Goal: Information Seeking & Learning: Learn about a topic

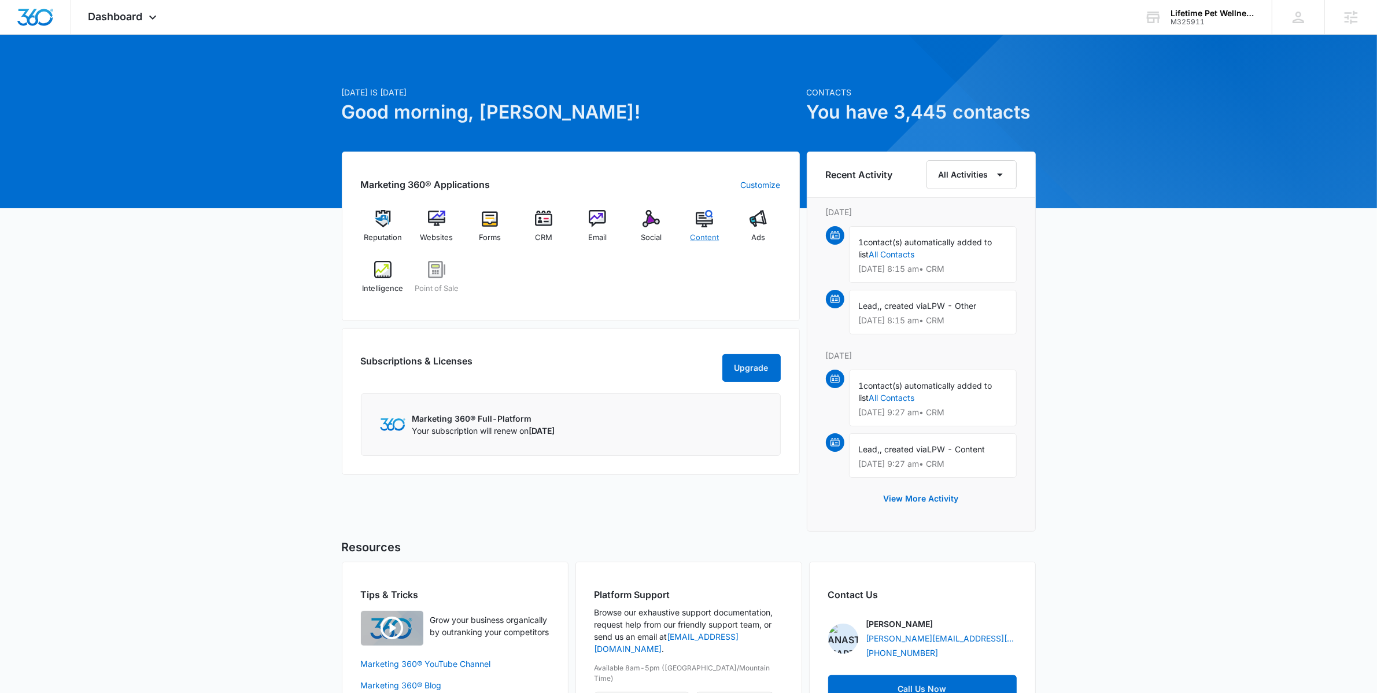
click at [696, 228] on div "Content" at bounding box center [704, 231] width 45 height 42
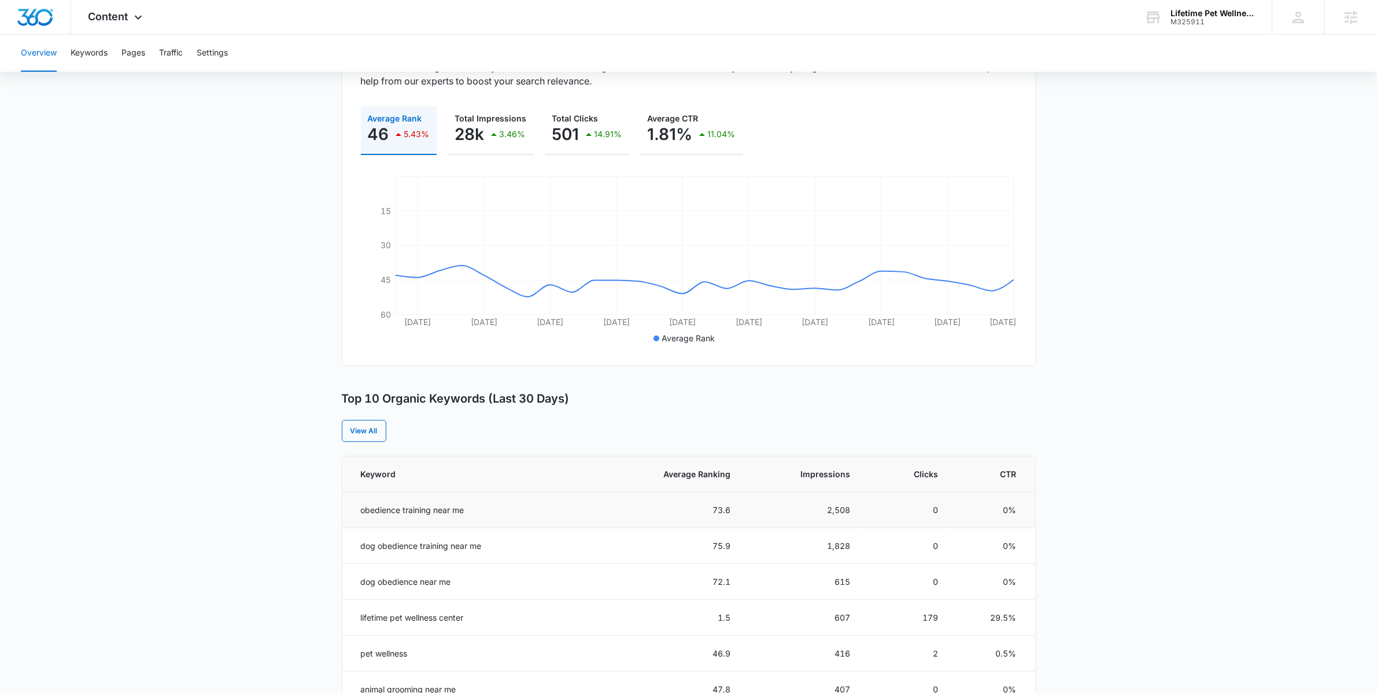
scroll to position [145, 0]
click at [701, 478] on span "Average Ranking" at bounding box center [681, 474] width 97 height 12
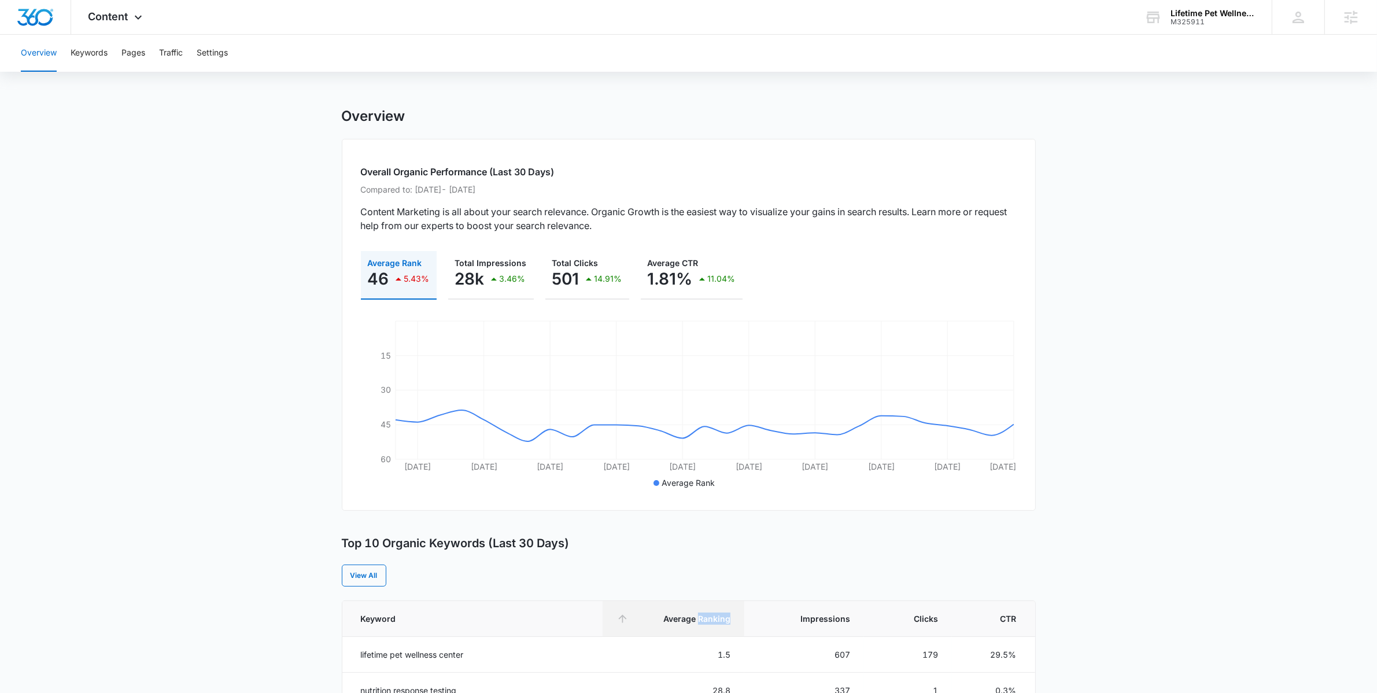
scroll to position [0, 0]
click at [131, 28] on div "Content Apps Reputation Websites Forms CRM Email Social POS Content Ads Intelli…" at bounding box center [116, 17] width 91 height 34
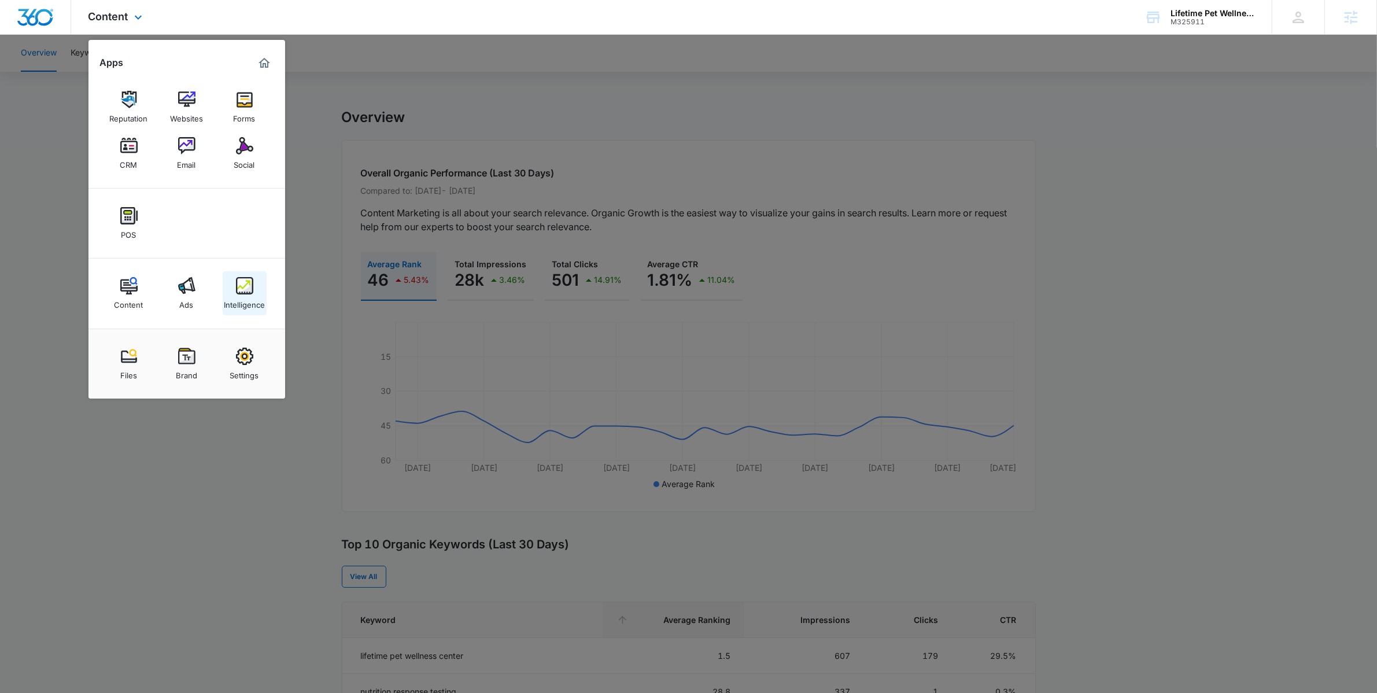
click at [238, 288] on img at bounding box center [244, 285] width 17 height 17
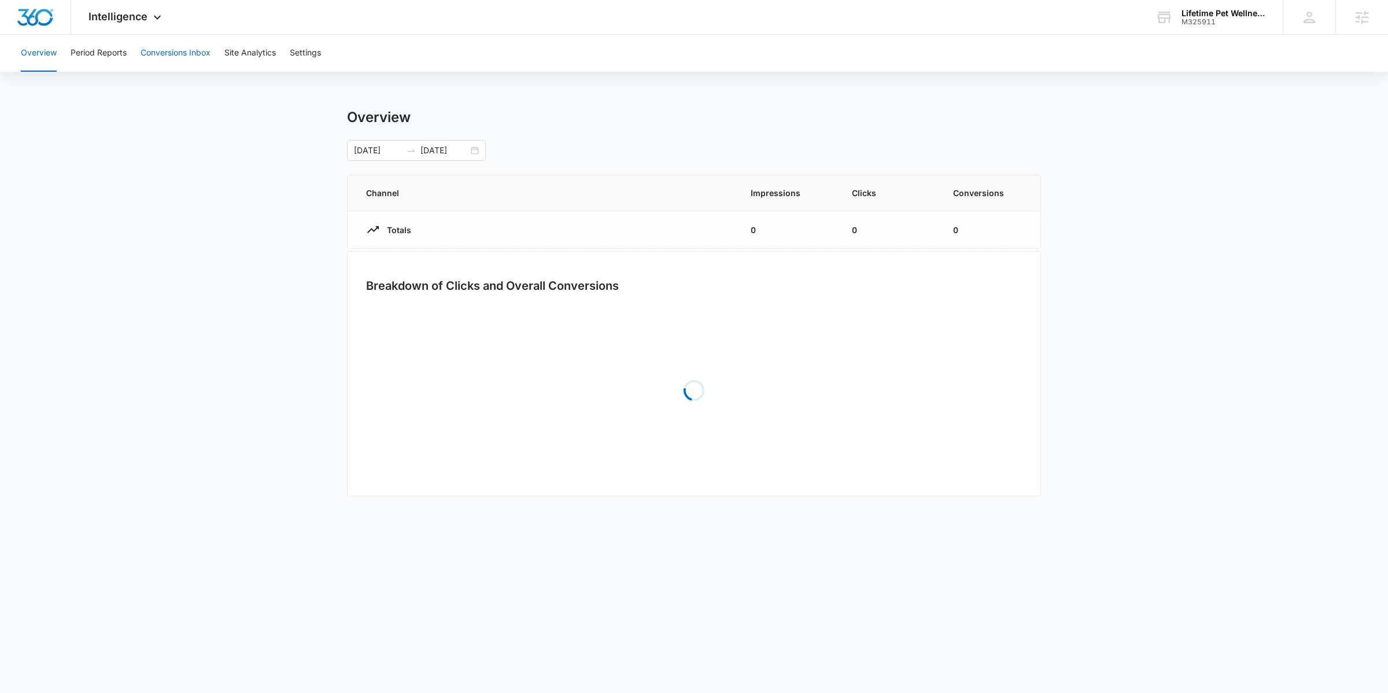
click at [171, 51] on button "Conversions Inbox" at bounding box center [176, 53] width 70 height 37
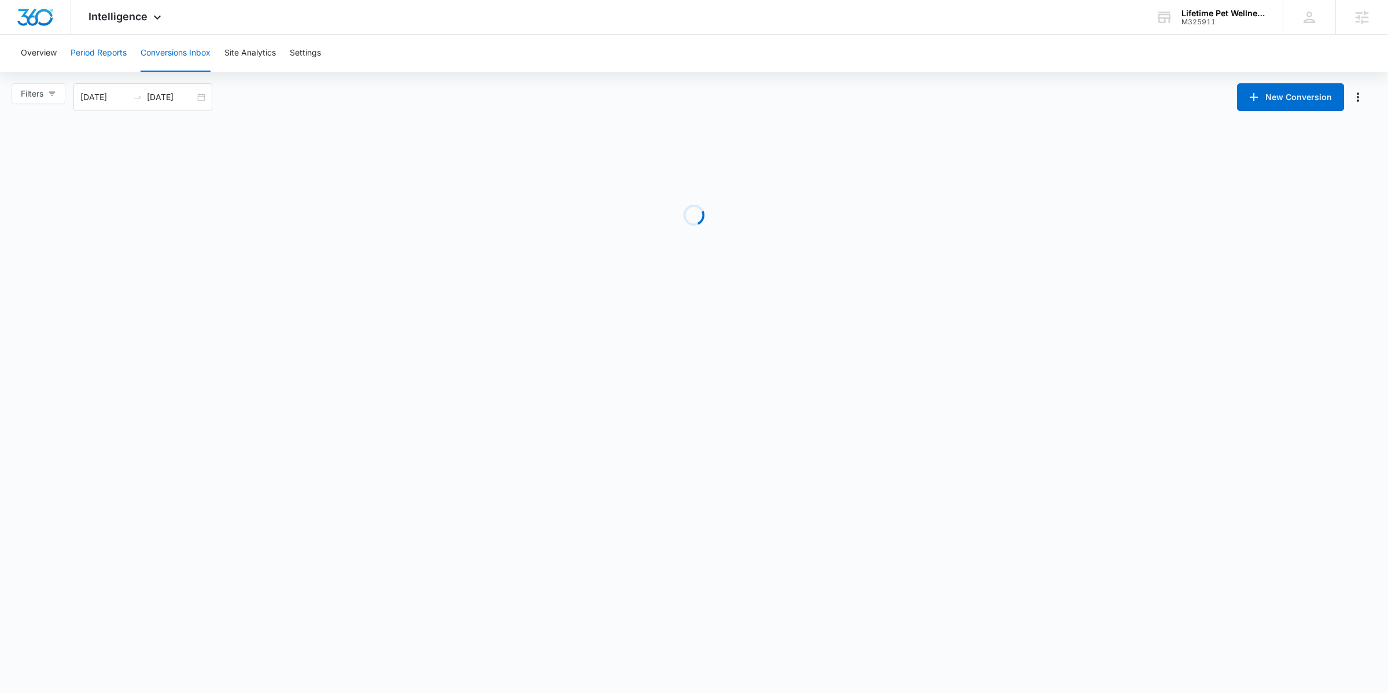
click at [114, 51] on button "Period Reports" at bounding box center [99, 53] width 56 height 37
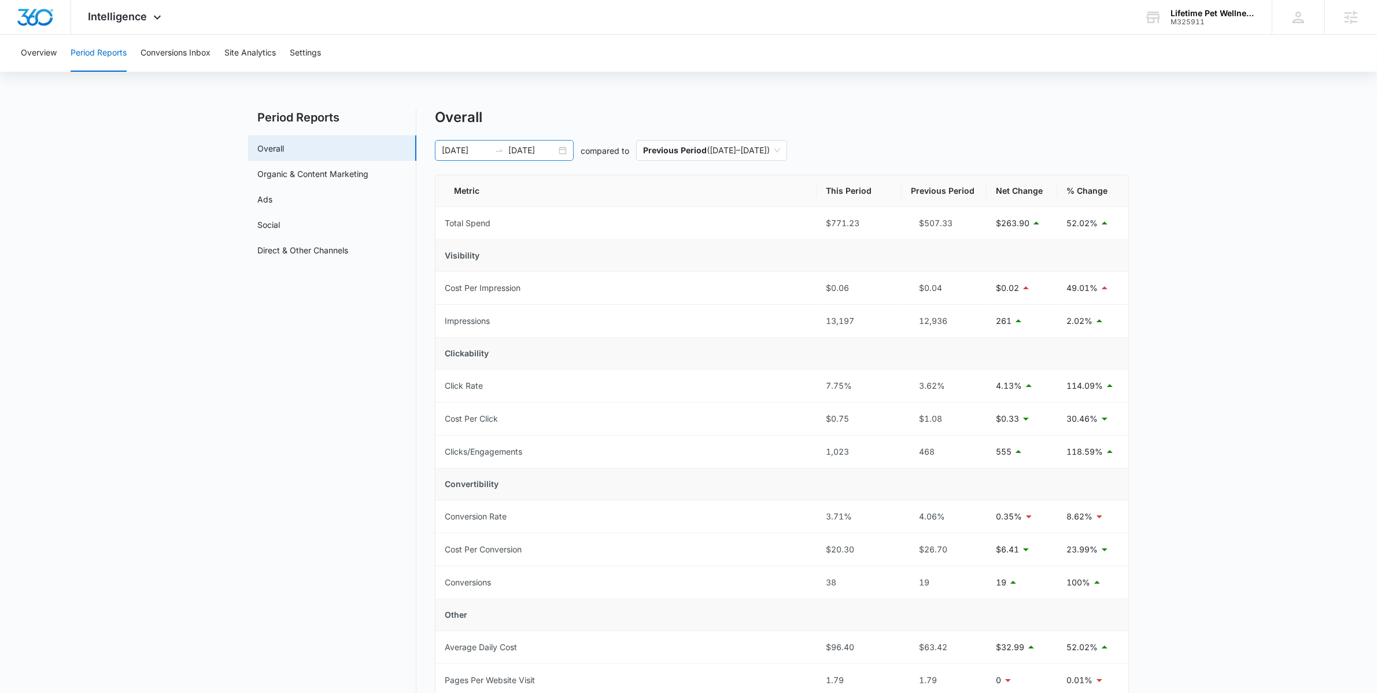
click at [572, 154] on div "08/03/2025 08/10/2025" at bounding box center [504, 150] width 139 height 21
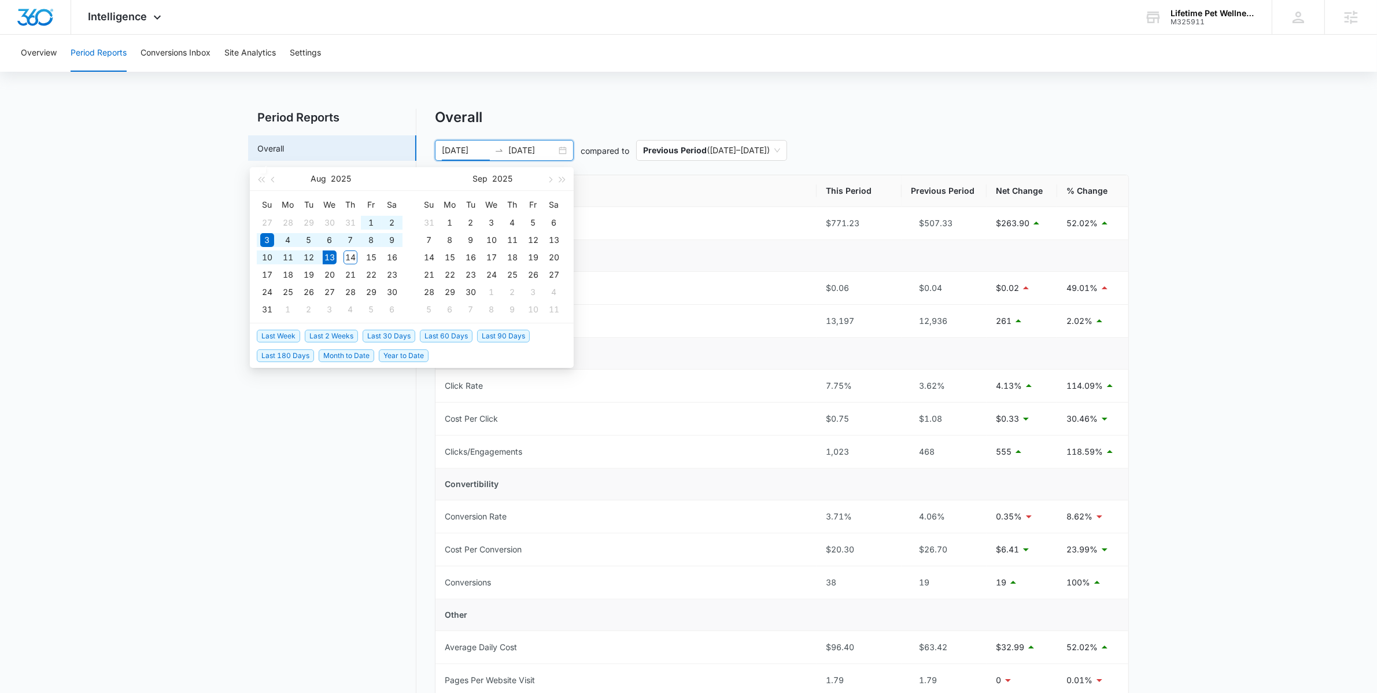
click at [396, 334] on span "Last 30 Days" at bounding box center [389, 336] width 53 height 13
type input "[DATE]"
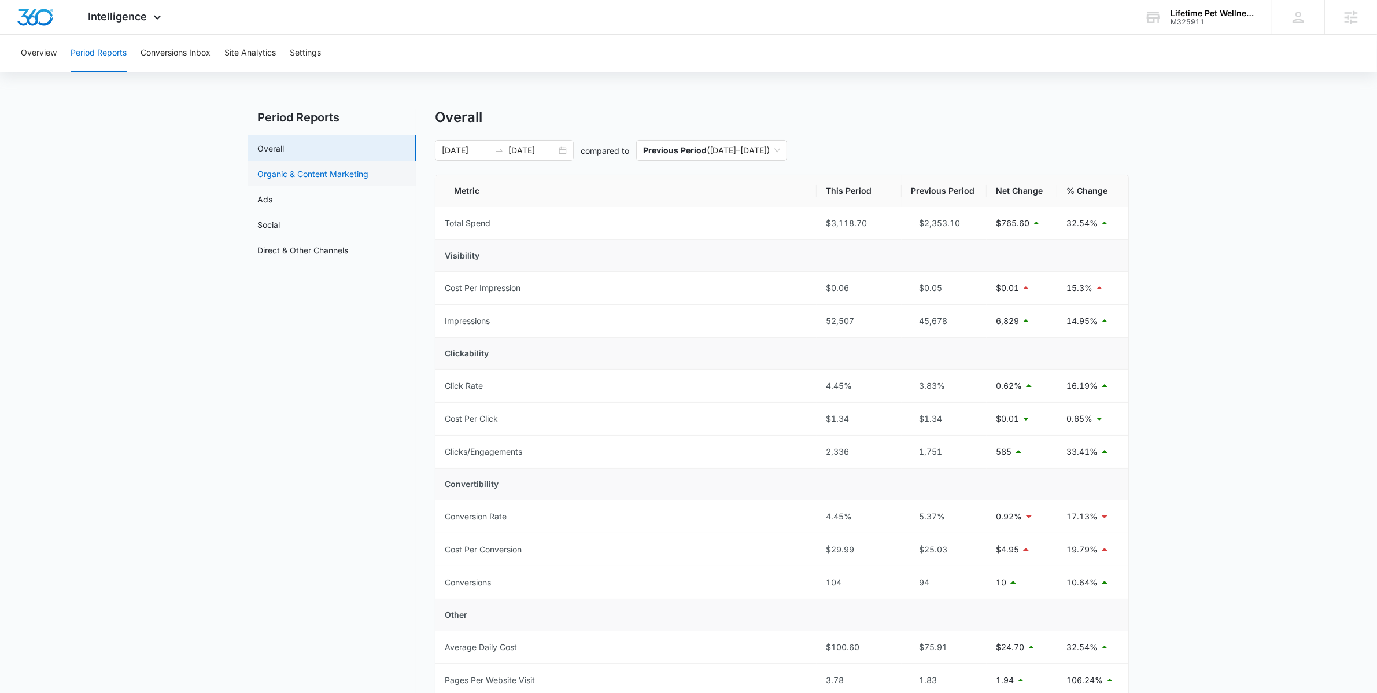
click at [368, 180] on link "Organic & Content Marketing" at bounding box center [312, 174] width 111 height 12
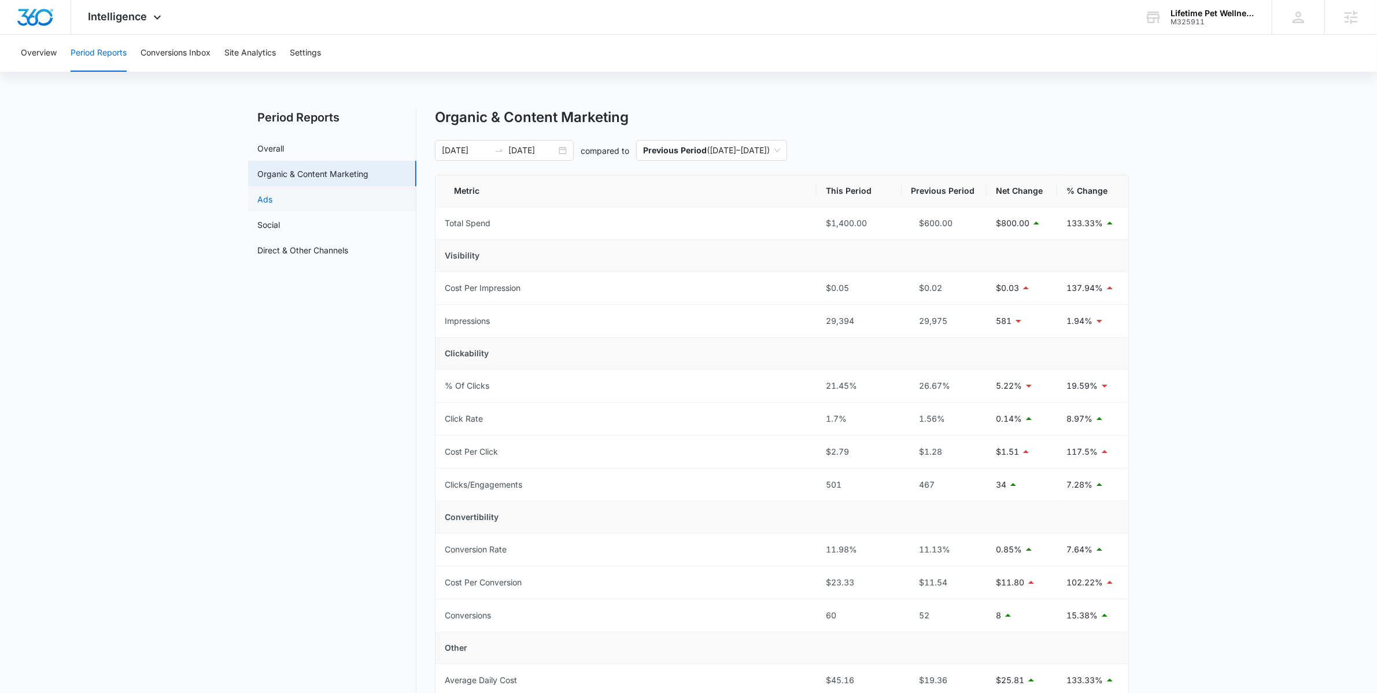
click at [272, 203] on link "Ads" at bounding box center [264, 199] width 15 height 12
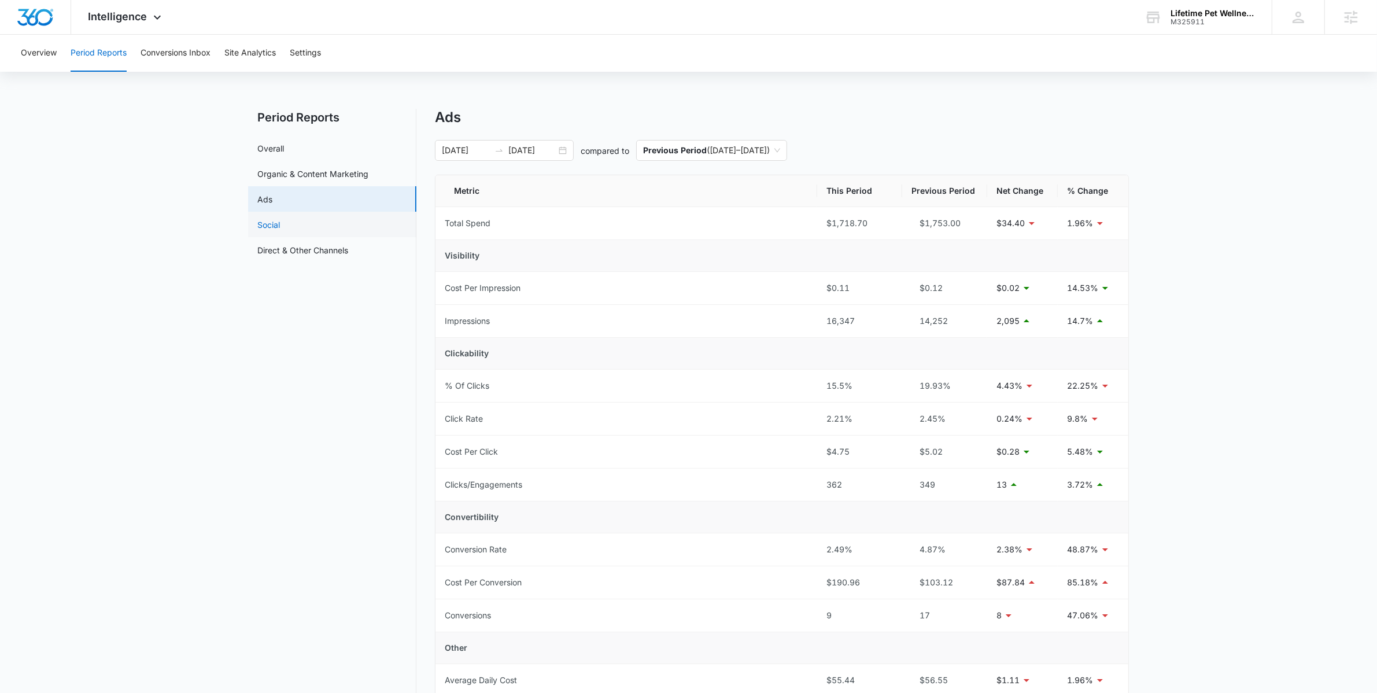
click at [280, 222] on link "Social" at bounding box center [268, 225] width 23 height 12
click at [348, 244] on link "Direct & Other Channels" at bounding box center [302, 250] width 91 height 12
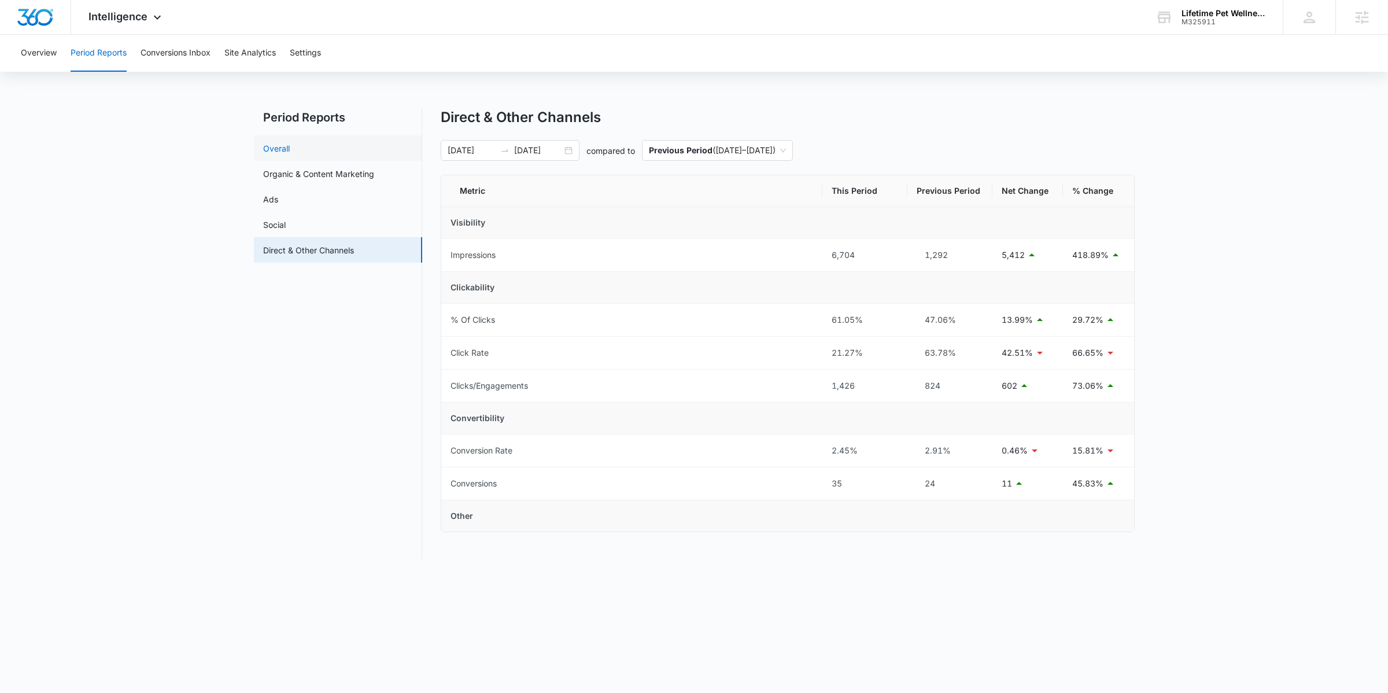
click at [290, 149] on link "Overall" at bounding box center [276, 148] width 27 height 12
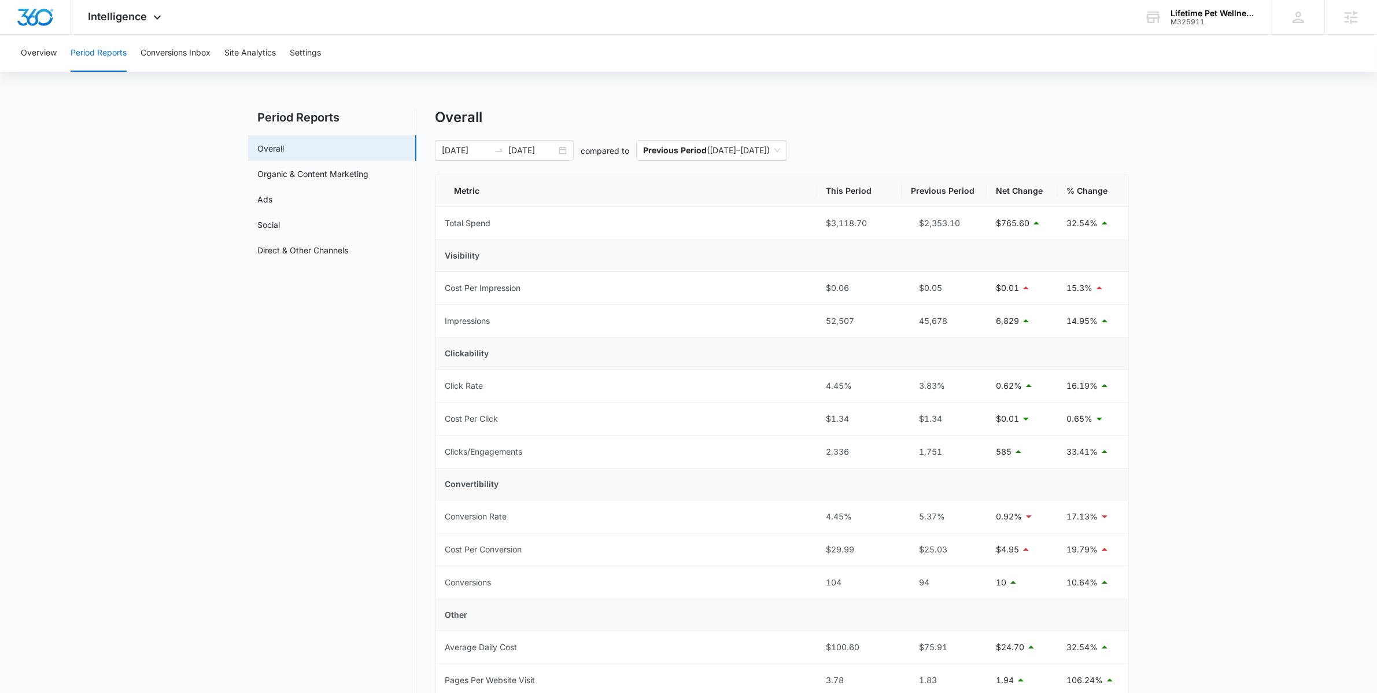
click at [179, 415] on main "Period Reports Overall Organic & Content Marketing Ads Social Direct & Other Ch…" at bounding box center [688, 561] width 1377 height 905
click at [162, 430] on main "Period Reports Overall Organic & Content Marketing Ads Social Direct & Other Ch…" at bounding box center [688, 561] width 1377 height 905
click at [159, 14] on icon at bounding box center [157, 20] width 14 height 14
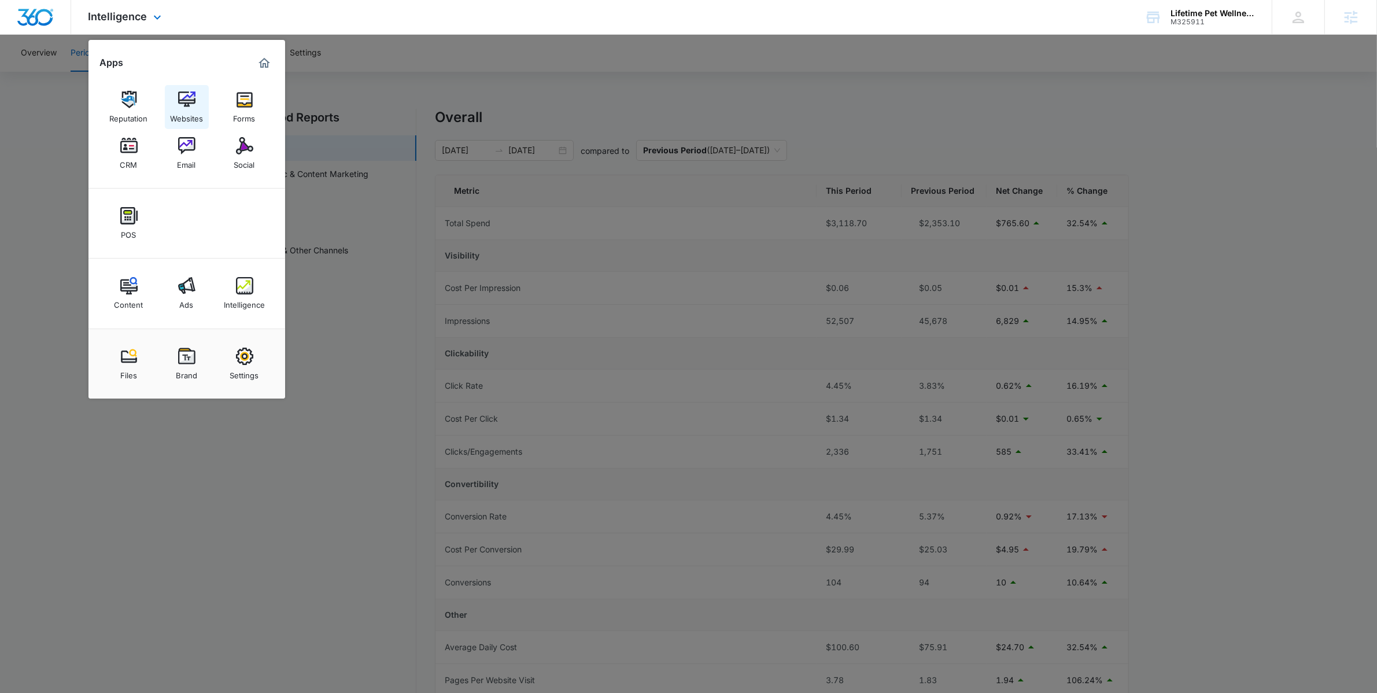
click at [178, 116] on div "Websites" at bounding box center [186, 115] width 33 height 15
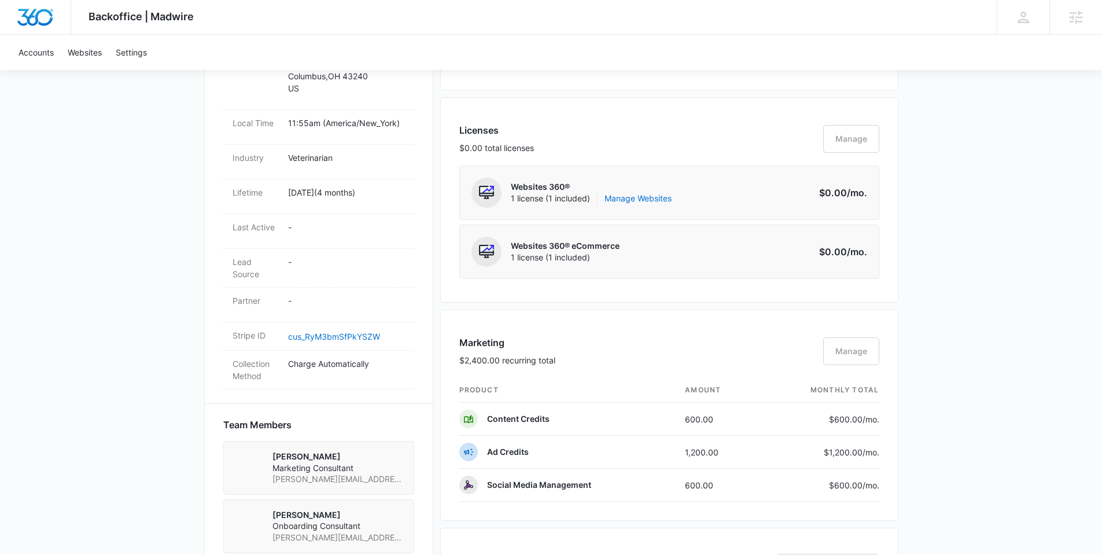
scroll to position [733, 0]
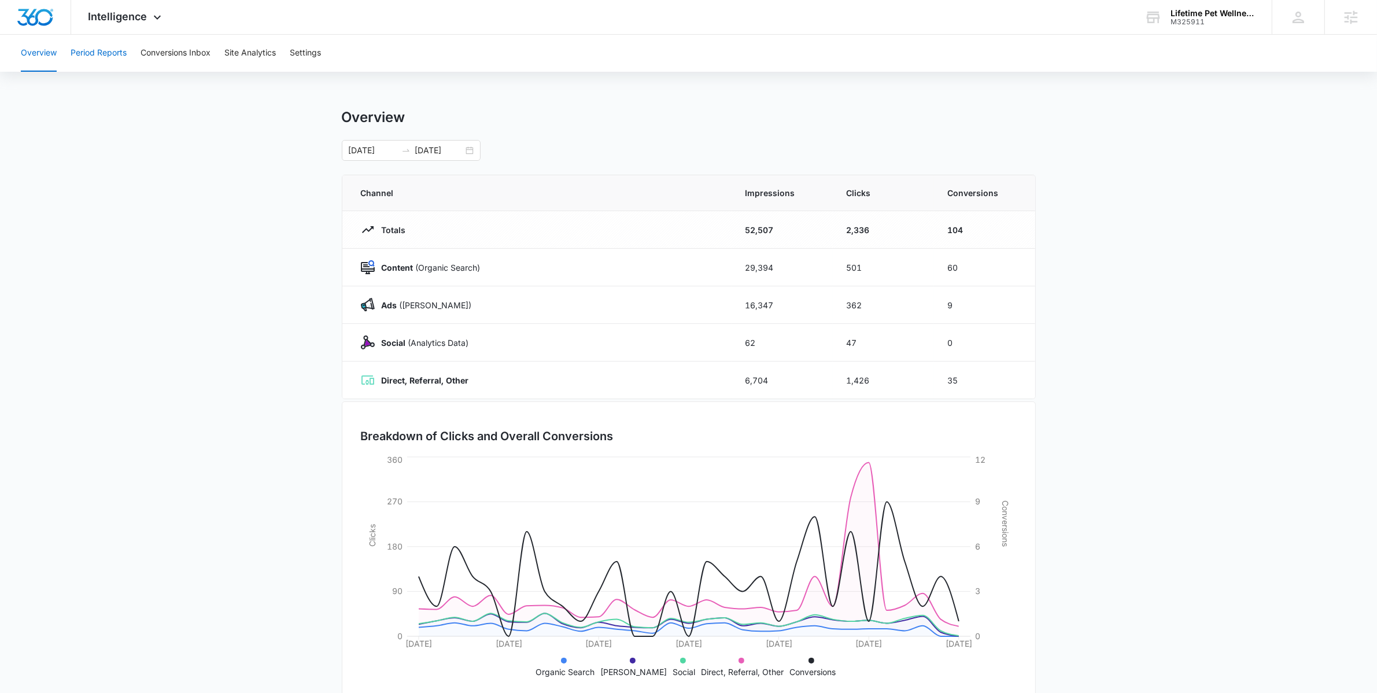
click at [120, 45] on button "Period Reports" at bounding box center [99, 53] width 56 height 37
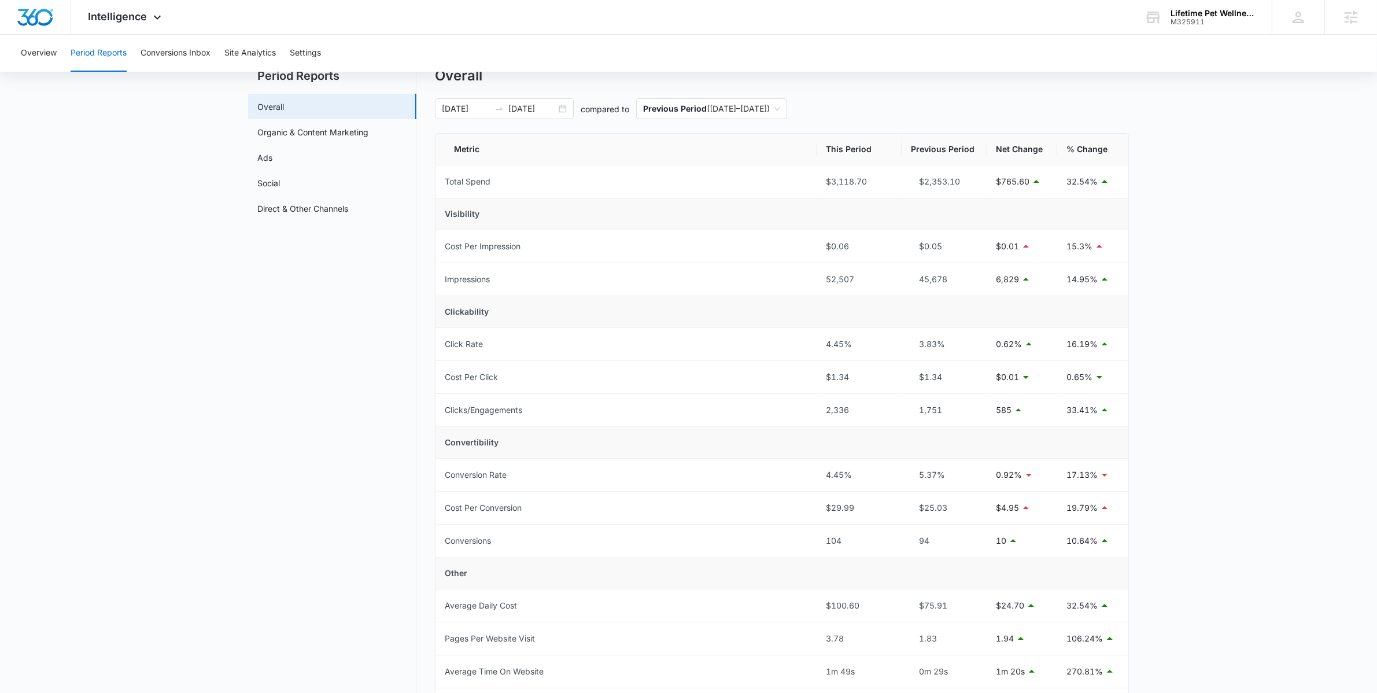
scroll to position [42, 0]
click at [364, 126] on link "Organic & Content Marketing" at bounding box center [312, 131] width 111 height 12
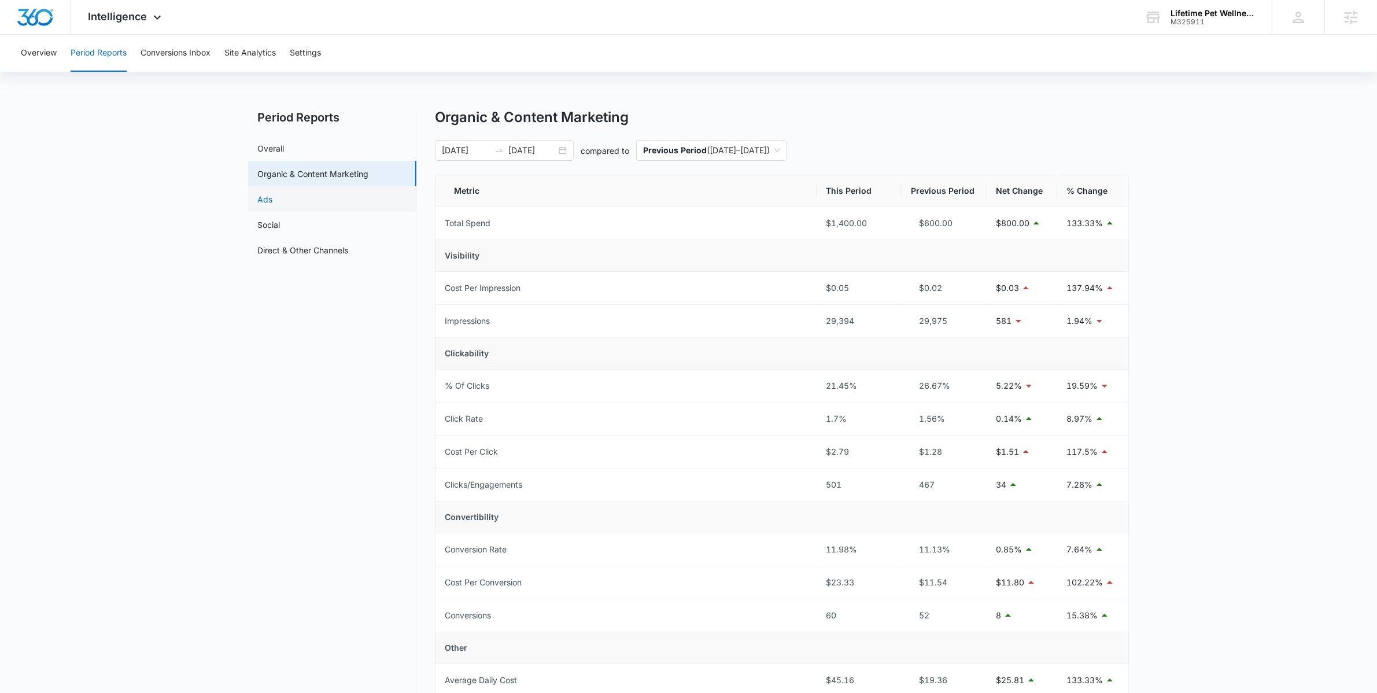
click at [272, 205] on link "Ads" at bounding box center [264, 199] width 15 height 12
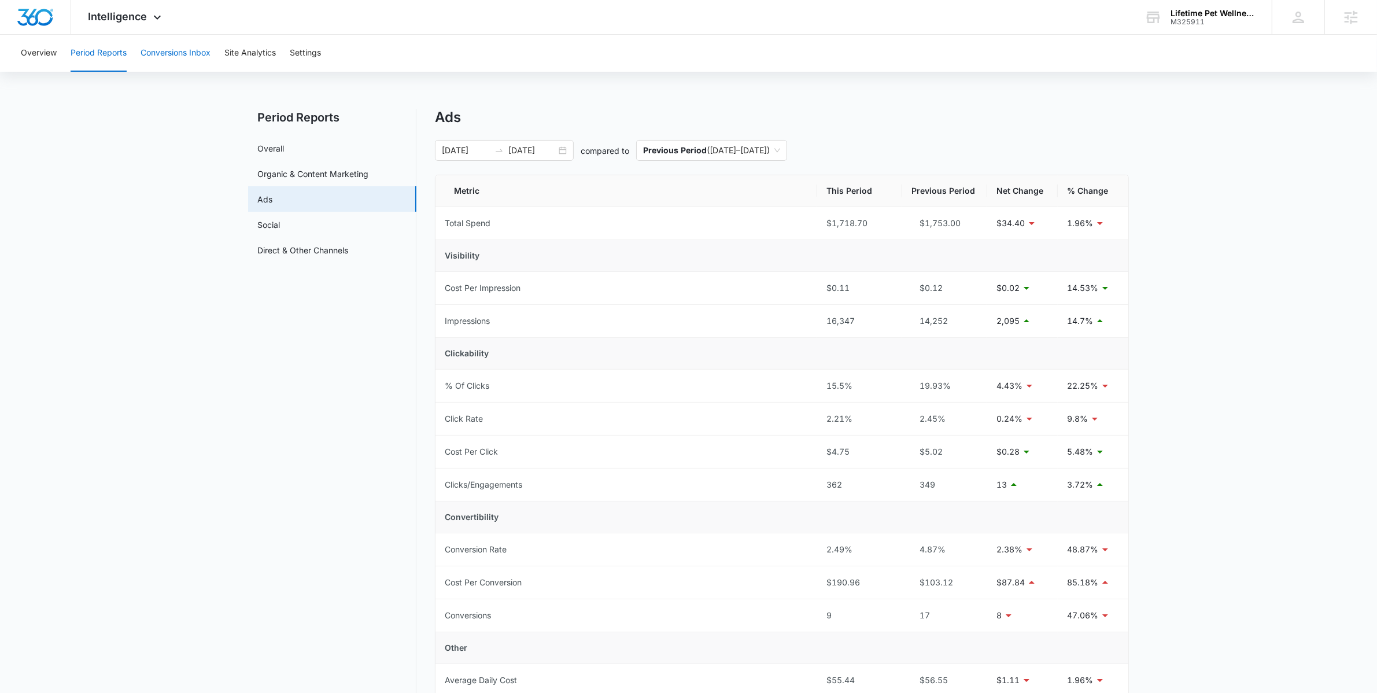
click at [184, 39] on button "Conversions Inbox" at bounding box center [176, 53] width 70 height 37
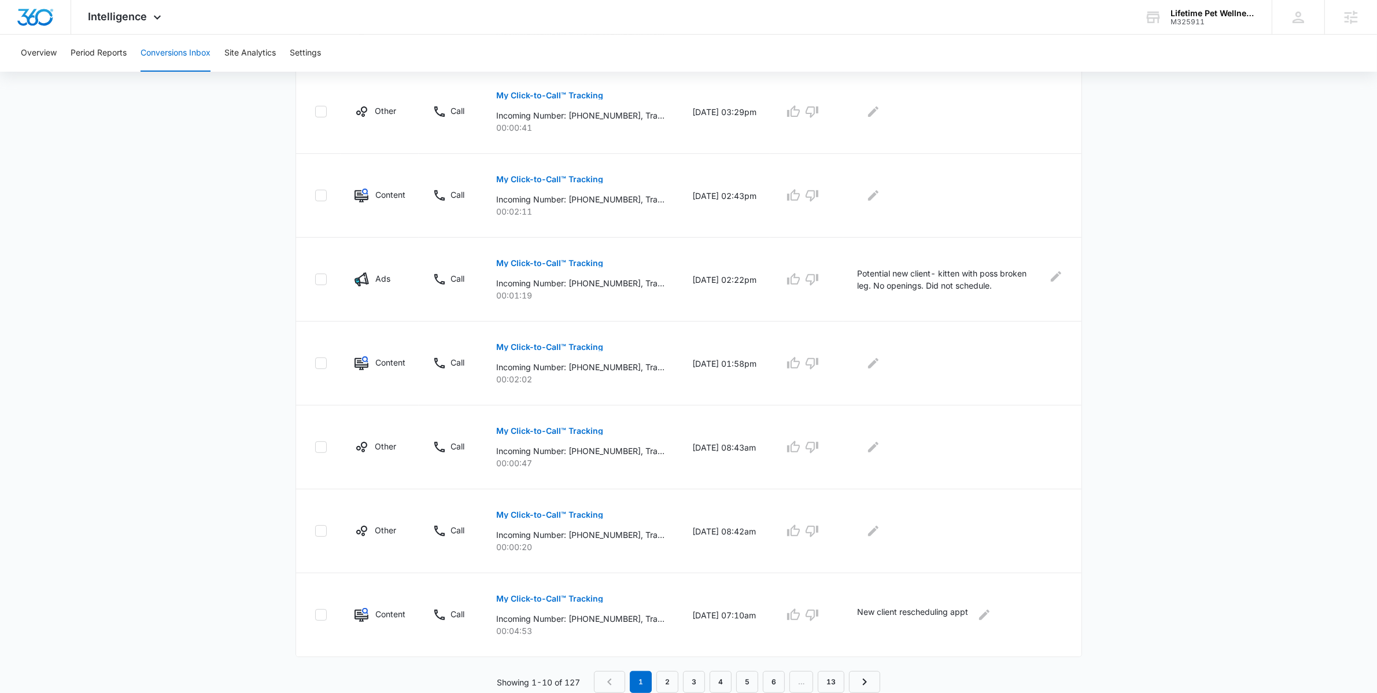
scroll to position [547, 0]
click at [161, 21] on icon at bounding box center [157, 20] width 14 height 14
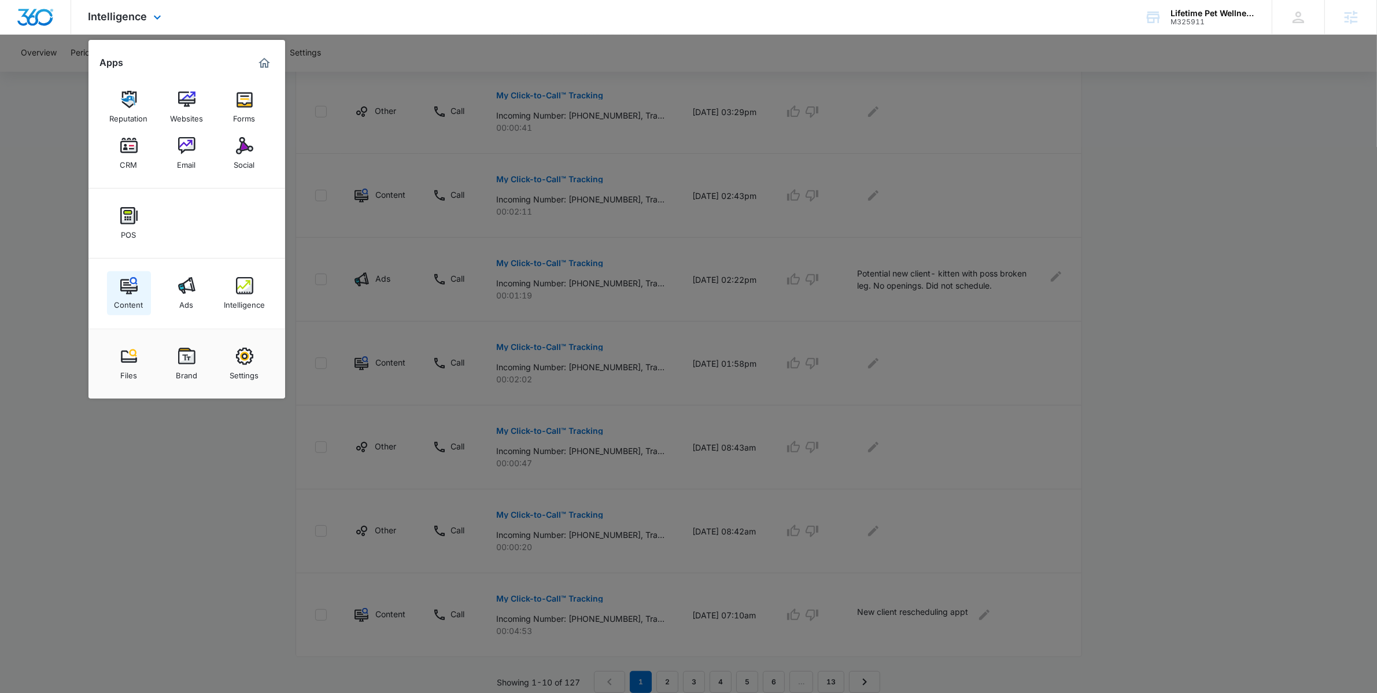
click at [136, 298] on div "Content" at bounding box center [129, 301] width 29 height 15
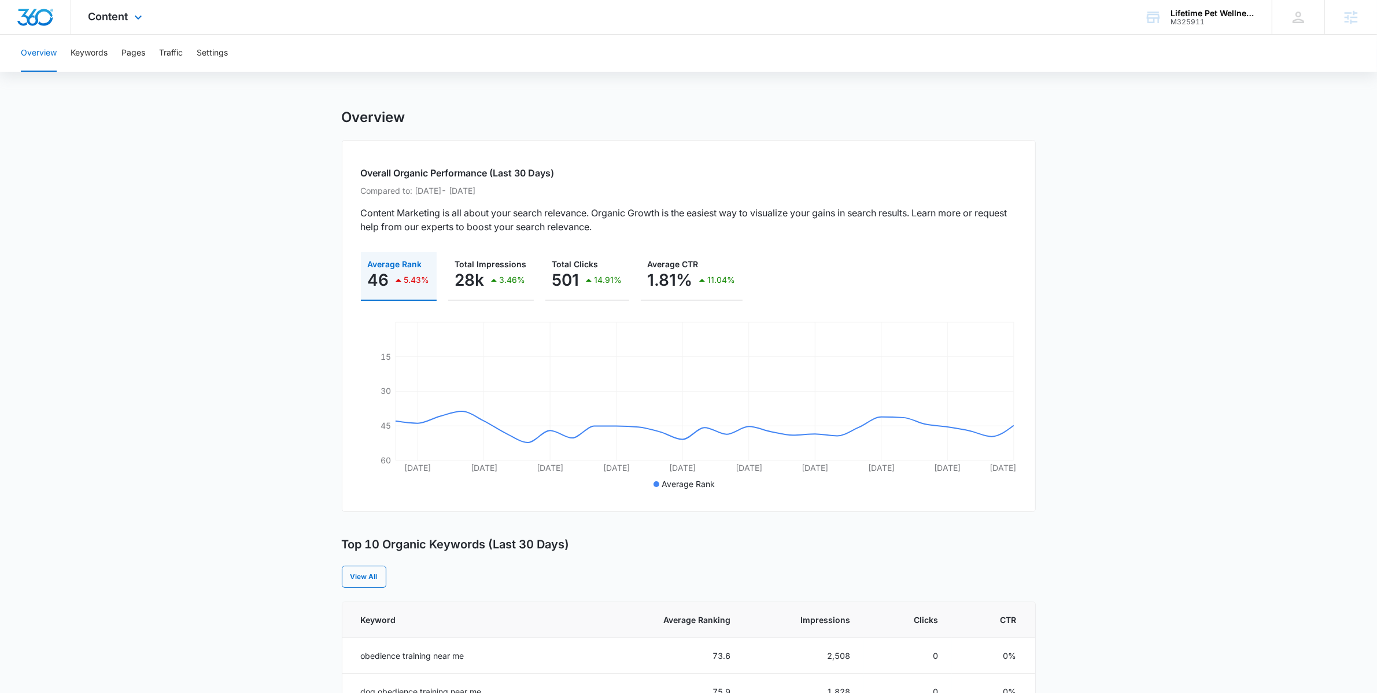
click at [132, 3] on div "Content Apps Reputation Websites Forms CRM Email Social POS Content Ads Intelli…" at bounding box center [116, 17] width 91 height 34
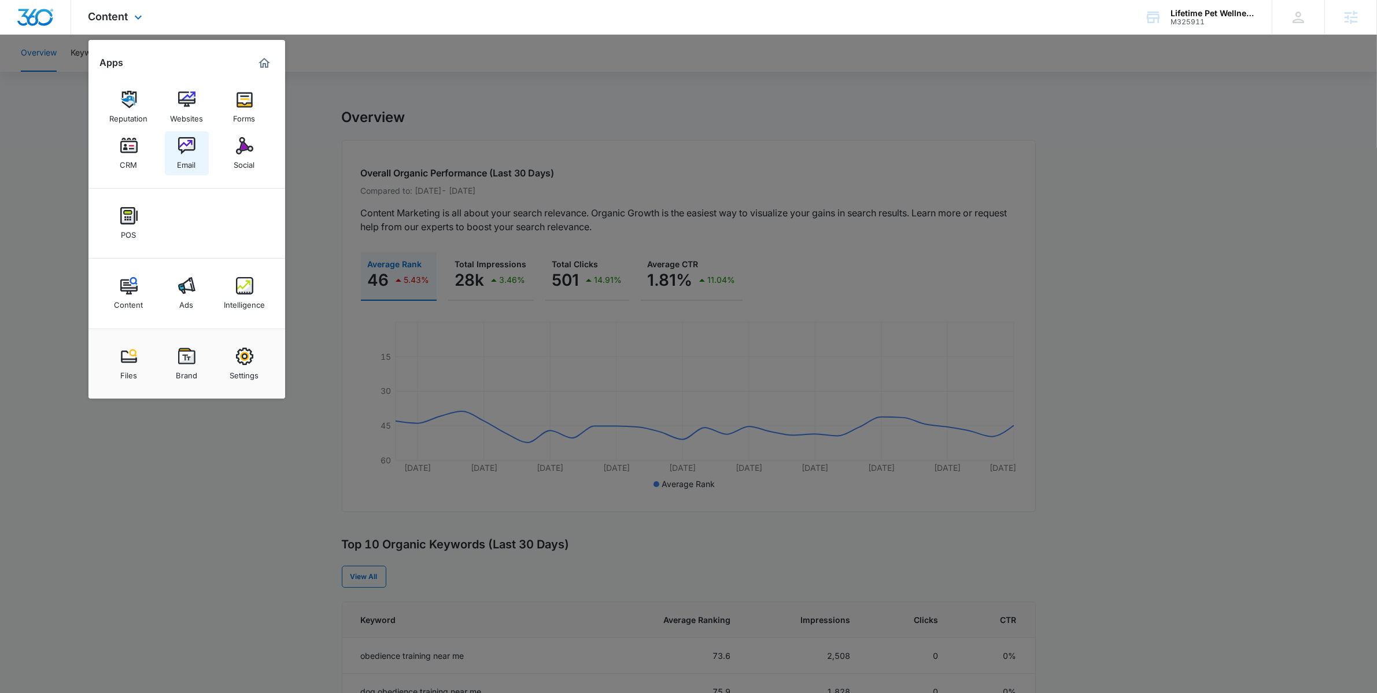
click at [184, 154] on img at bounding box center [186, 145] width 17 height 17
